Goal: Transaction & Acquisition: Subscribe to service/newsletter

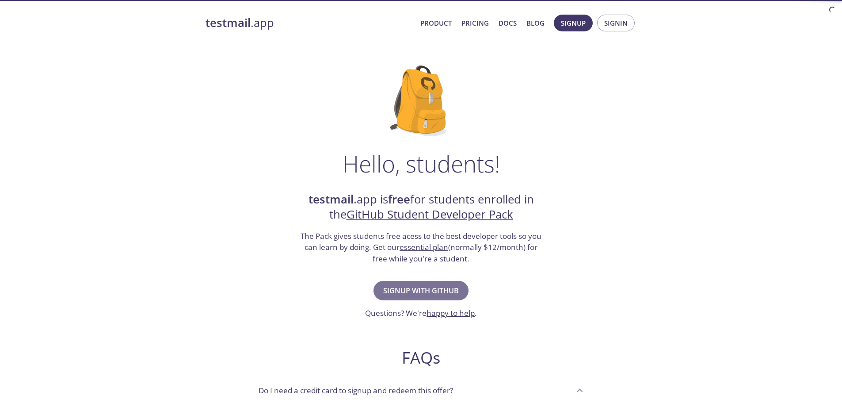
click at [436, 290] on span "Signup with GitHub" at bounding box center [421, 290] width 76 height 12
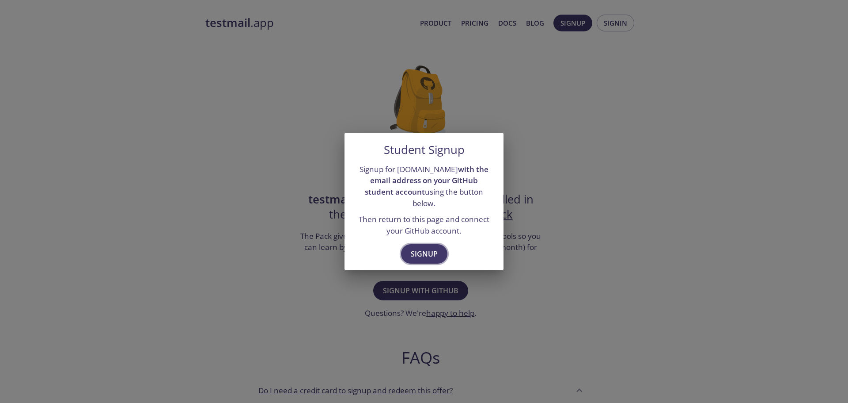
click at [431, 248] on span "Signup" at bounding box center [424, 253] width 27 height 12
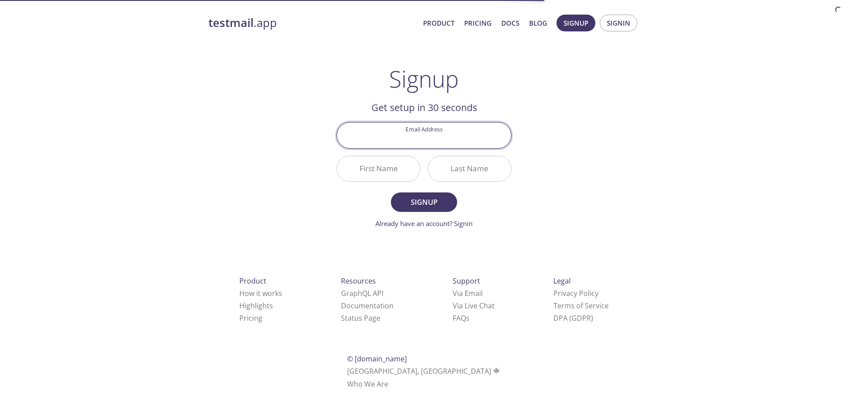
click at [428, 140] on input "Email Address" at bounding box center [424, 134] width 174 height 25
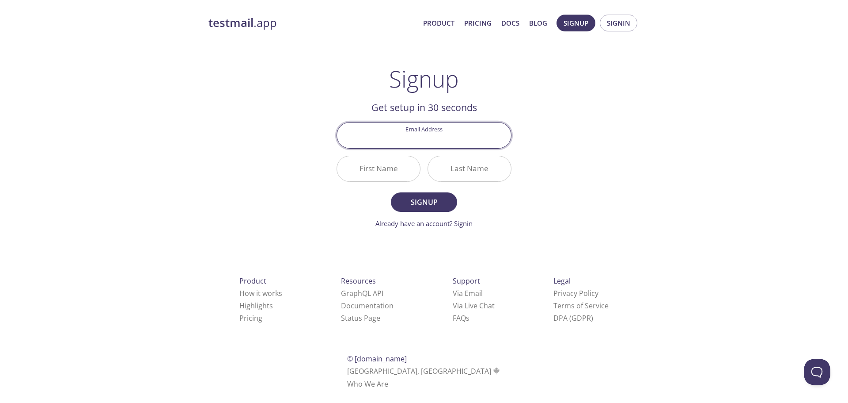
type input "[EMAIL_ADDRESS][DOMAIN_NAME]"
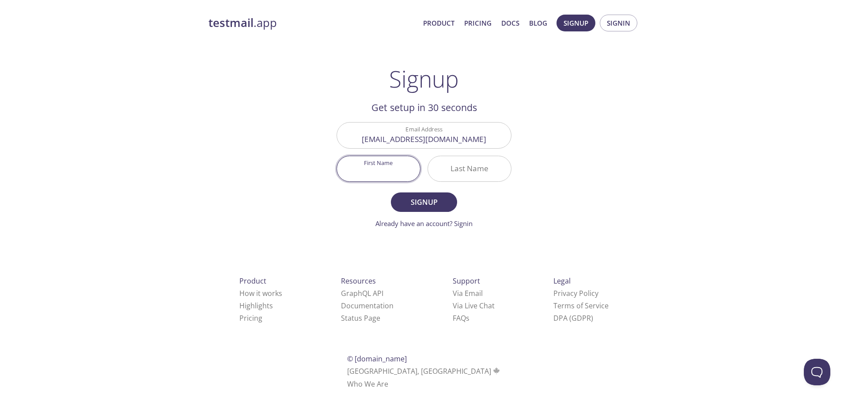
click at [399, 168] on input "First Name" at bounding box center [378, 168] width 83 height 25
type input "Jahanwee"
click at [465, 160] on input "Last Name" at bounding box center [469, 168] width 83 height 25
type input "."
click at [435, 198] on span "Signup" at bounding box center [424, 202] width 47 height 12
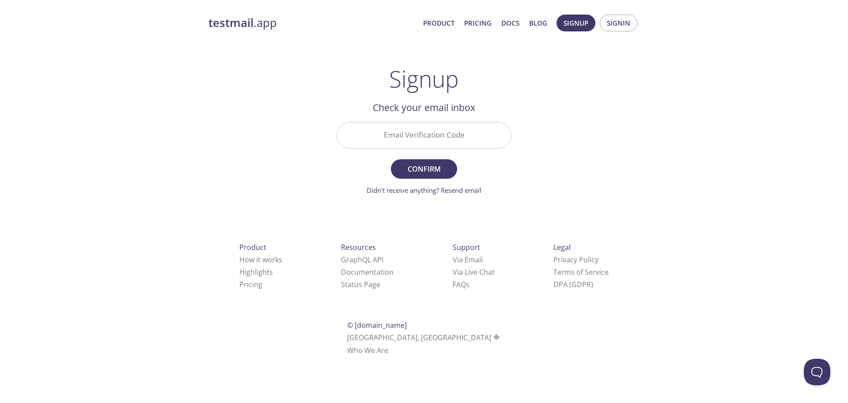
click at [419, 134] on input "Email Verification Code" at bounding box center [424, 134] width 174 height 25
click at [422, 145] on input "J" at bounding box center [424, 134] width 174 height 25
click at [448, 148] on input "J" at bounding box center [424, 134] width 174 height 25
type input "J1F8A5A"
click at [428, 173] on span "Confirm" at bounding box center [424, 169] width 47 height 12
